Goal: Information Seeking & Learning: Check status

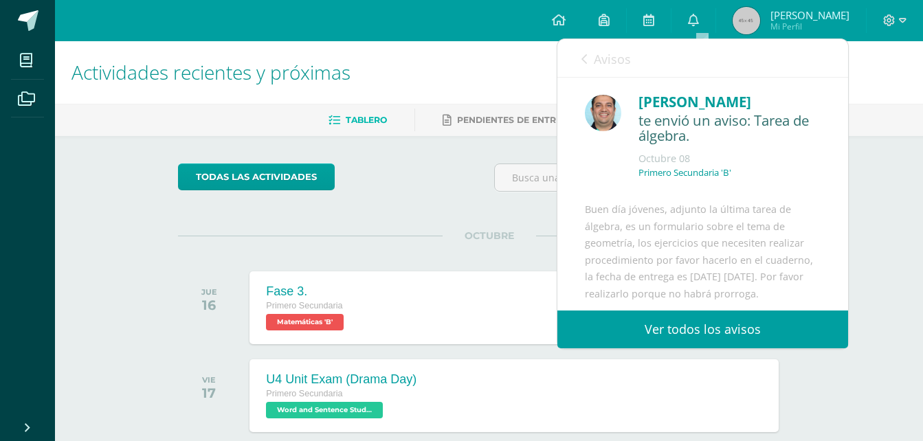
click at [584, 56] on icon at bounding box center [584, 59] width 5 height 11
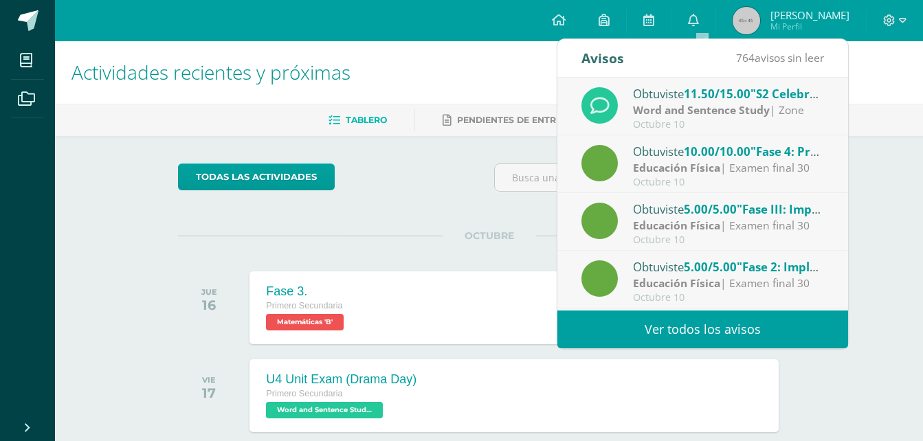
drag, startPoint x: 496, startPoint y: 72, endPoint x: 503, endPoint y: 74, distance: 7.8
click at [496, 72] on h1 "Actividades recientes y próximas" at bounding box center [488, 72] width 835 height 63
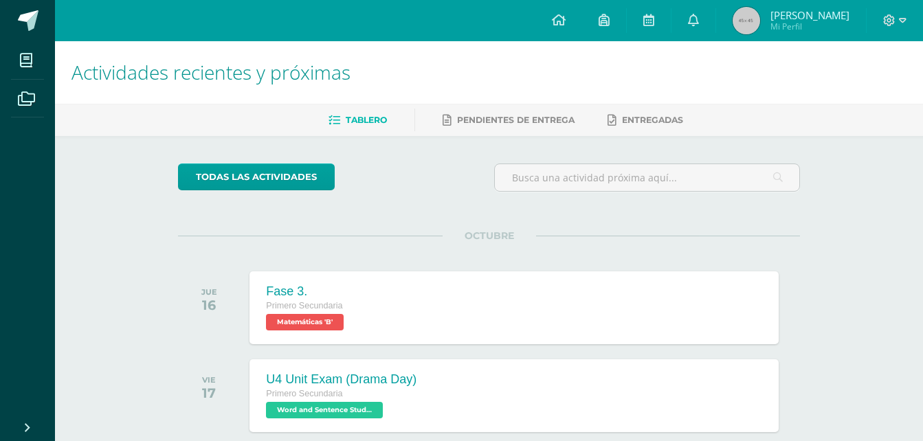
click at [741, 25] on img at bounding box center [746, 20] width 27 height 27
click at [741, 24] on img at bounding box center [746, 20] width 27 height 27
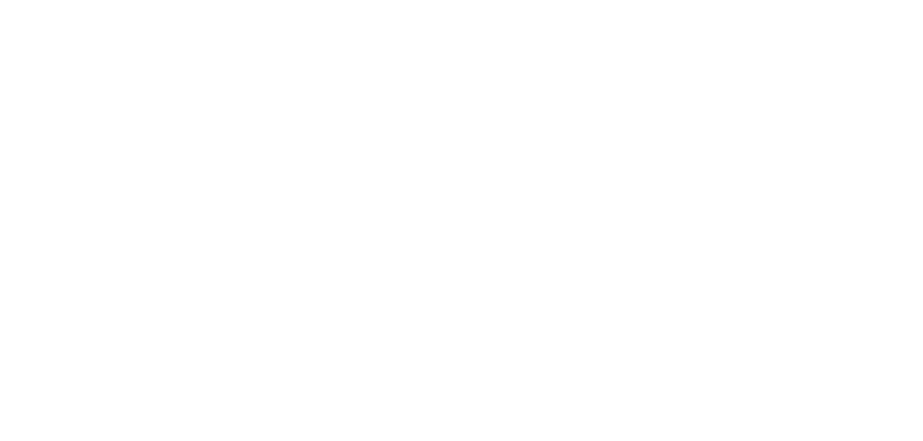
click at [0, 0] on html at bounding box center [0, 0] width 0 height 0
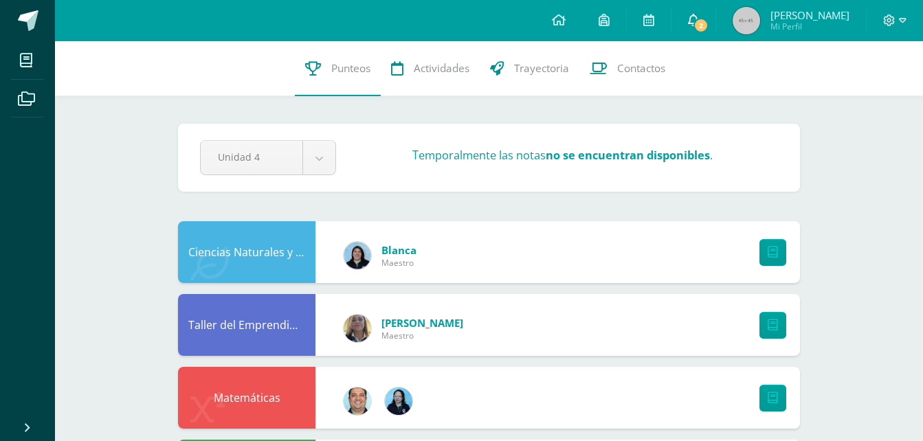
click at [688, 16] on icon at bounding box center [693, 20] width 11 height 12
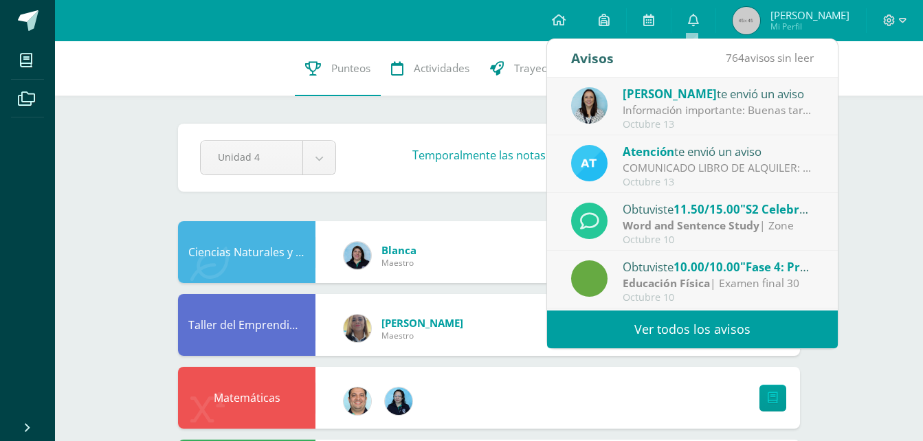
click at [731, 110] on div "Información importante: Buenas tardes padres de familia, Compartimos informació…" at bounding box center [718, 110] width 191 height 16
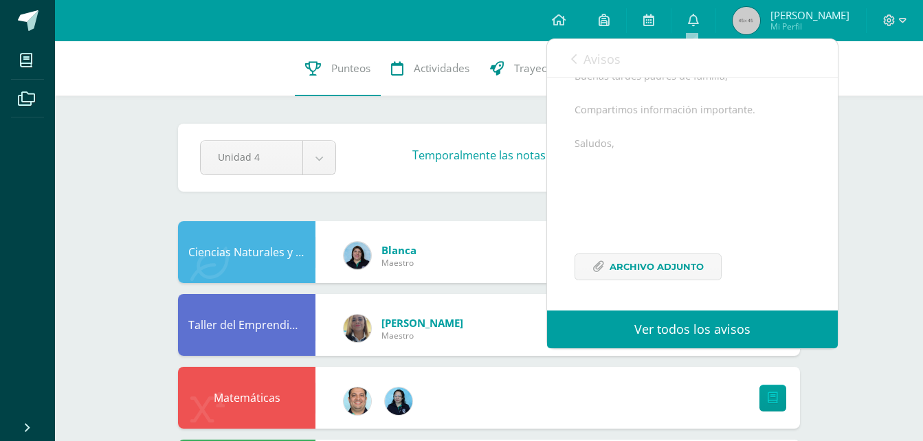
scroll to position [167, 0]
click at [637, 270] on span "Archivo Adjunto" at bounding box center [657, 266] width 94 height 25
